Goal: Browse casually

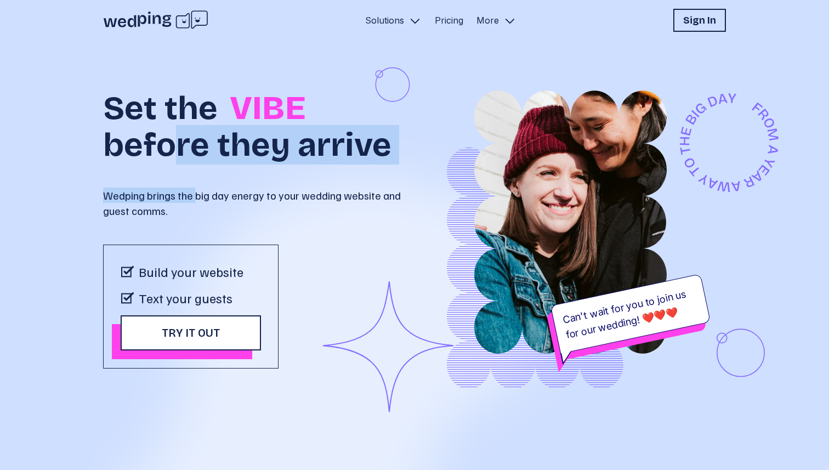
drag, startPoint x: 197, startPoint y: 188, endPoint x: 173, endPoint y: 124, distance: 68.5
click at [173, 124] on div "Set the VIBE before they arrive Wedping brings the big day energy to your weddi…" at bounding box center [258, 147] width 311 height 143
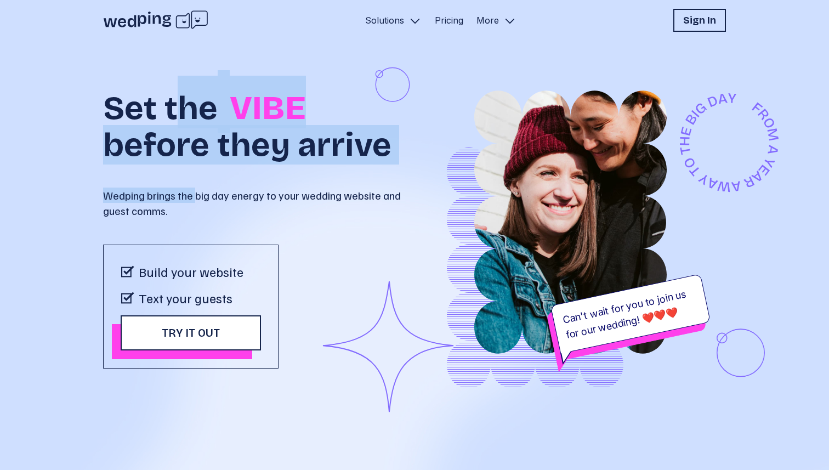
click at [173, 124] on h1 "Set the VIBE before they arrive" at bounding box center [258, 119] width 311 height 86
drag, startPoint x: 172, startPoint y: 128, endPoint x: 198, endPoint y: 185, distance: 62.5
click at [198, 185] on div "Set the VIBE before they arrive Wedping brings the big day energy to your weddi…" at bounding box center [258, 147] width 311 height 143
click at [198, 183] on div "Set the VIBE before they arrive Wedping brings the big day energy to your weddi…" at bounding box center [258, 147] width 311 height 143
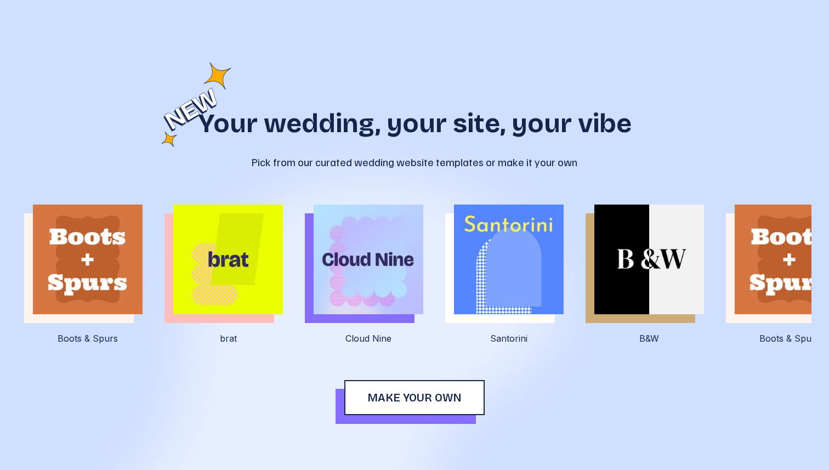
scroll to position [2007, 0]
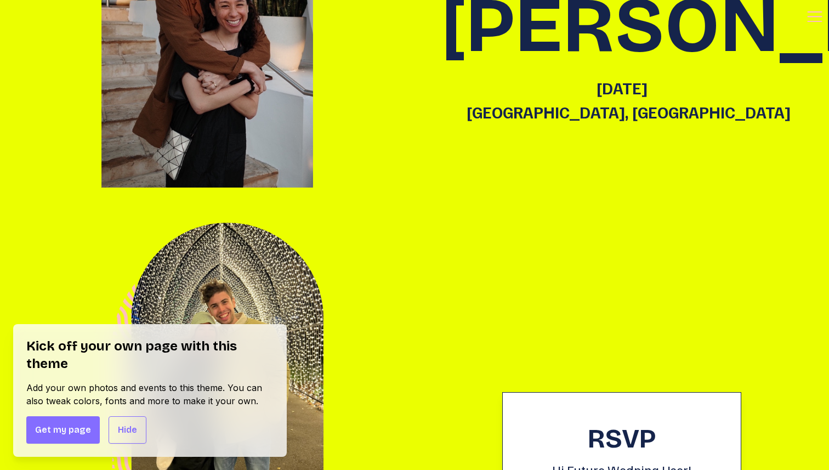
scroll to position [279, 0]
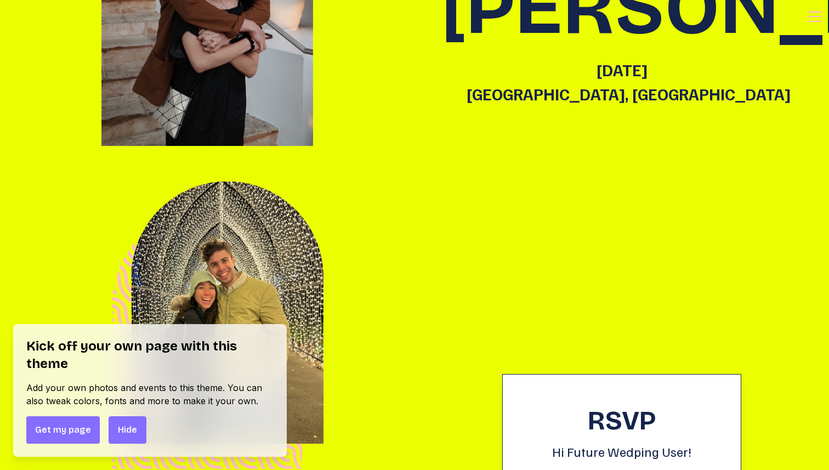
click at [125, 424] on span "Hide" at bounding box center [127, 429] width 19 height 13
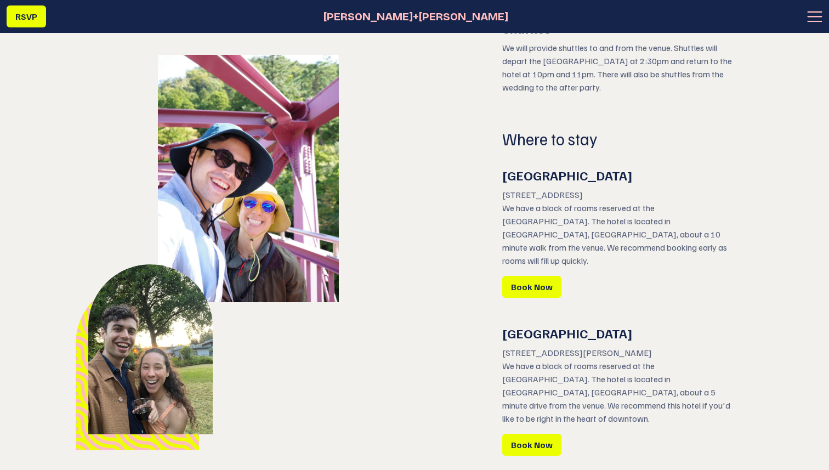
scroll to position [2339, 0]
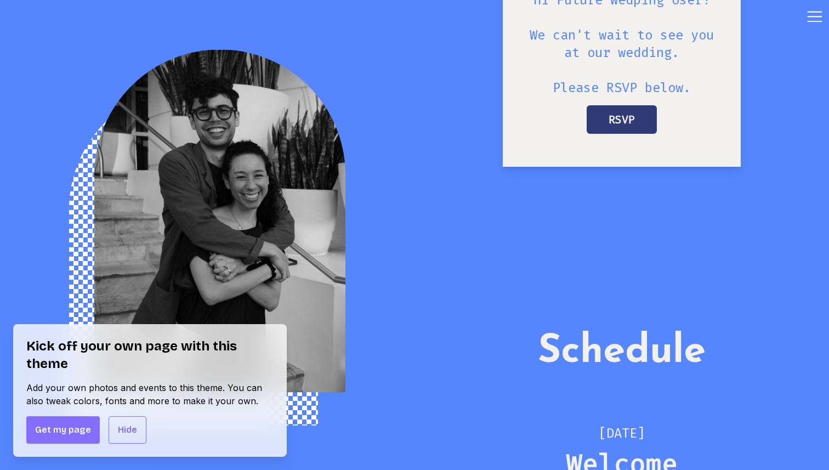
scroll to position [1066, 0]
